Goal: Transaction & Acquisition: Purchase product/service

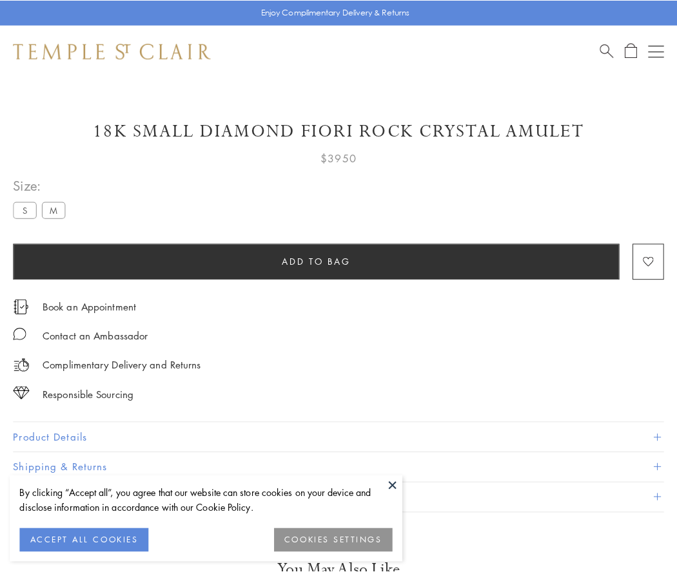
scroll to position [76, 0]
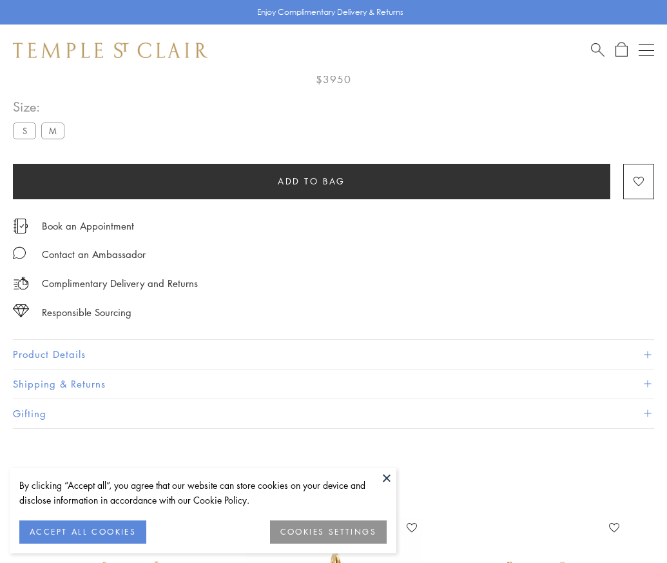
click at [311, 180] on span "Add to bag" at bounding box center [312, 181] width 68 height 14
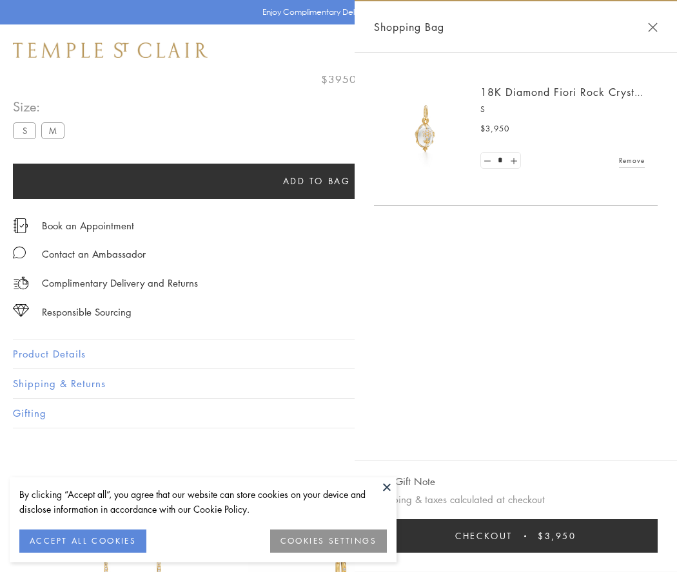
click at [519, 536] on button "Checkout $3,950" at bounding box center [516, 536] width 284 height 34
